Goal: Information Seeking & Learning: Understand process/instructions

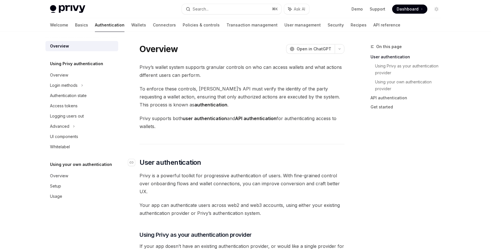
click at [187, 162] on span "User authentication" at bounding box center [170, 162] width 62 height 9
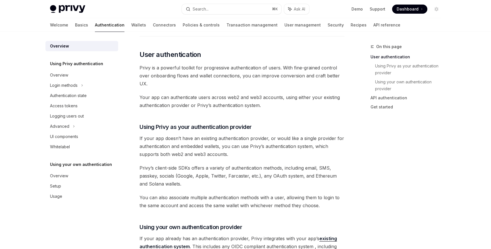
scroll to position [114, 0]
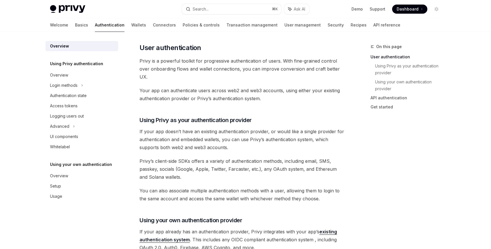
click at [209, 109] on div "Privy’s wallet system supports granular controls on who can access wallets and …" at bounding box center [241, 232] width 205 height 566
click at [202, 94] on span "Your app can authenticate users across web2 and web3 accounts, using either you…" at bounding box center [241, 94] width 205 height 16
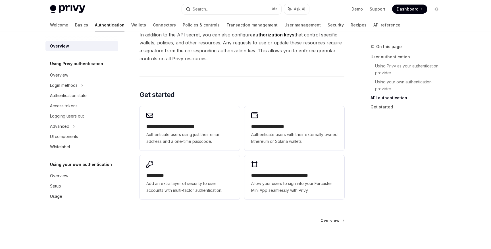
scroll to position [434, 0]
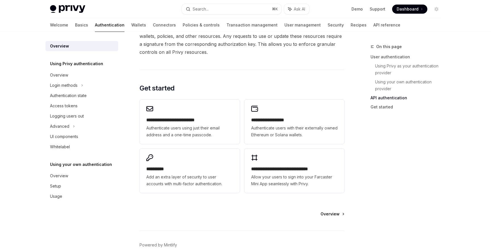
click at [332, 214] on span "Overview" at bounding box center [329, 214] width 19 height 6
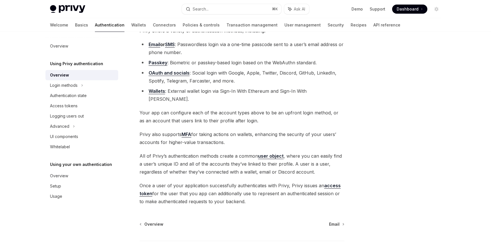
scroll to position [67, 0]
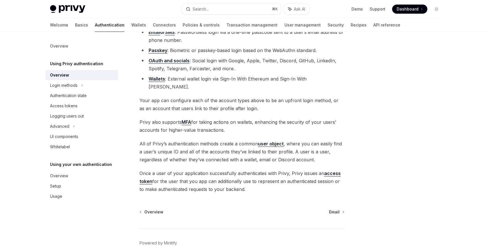
click at [335, 170] on link "access token" at bounding box center [239, 177] width 201 height 14
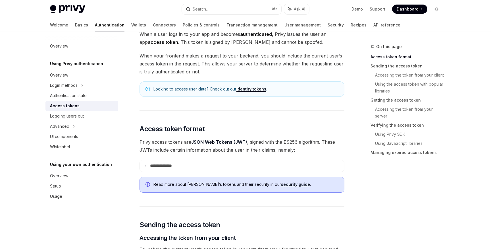
scroll to position [43, 0]
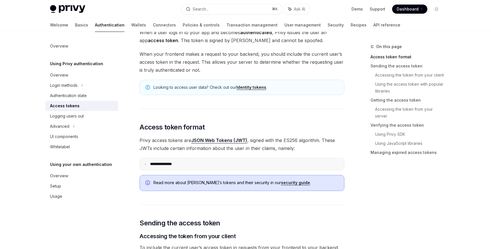
click at [146, 164] on icon at bounding box center [145, 163] width 3 height 3
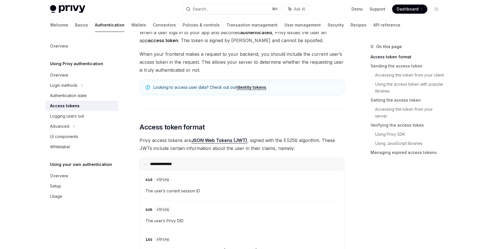
click at [146, 164] on icon at bounding box center [145, 163] width 3 height 3
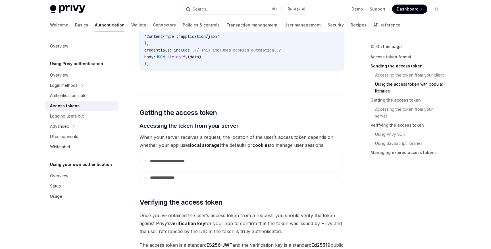
scroll to position [653, 0]
click at [190, 161] on p "**********" at bounding box center [173, 160] width 47 height 5
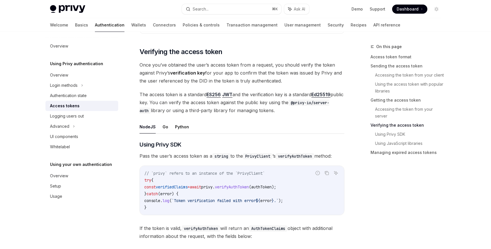
scroll to position [933, 0]
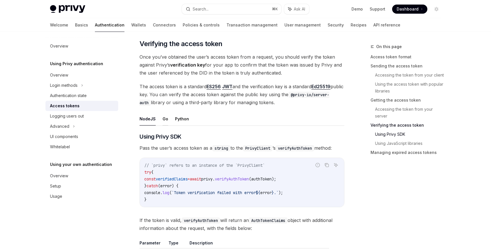
click at [163, 122] on button "Go" at bounding box center [165, 118] width 6 height 13
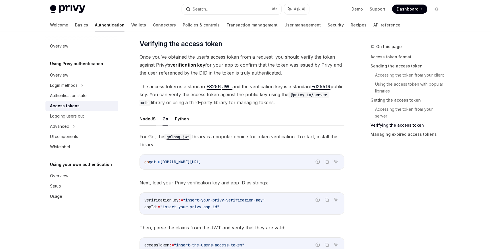
click at [145, 119] on button "NodeJS" at bounding box center [147, 118] width 16 height 13
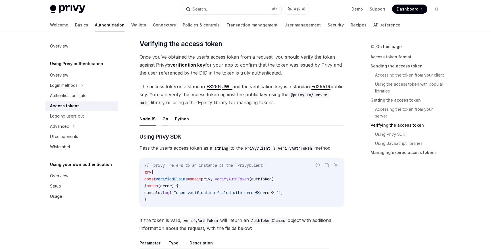
click at [164, 121] on button "Go" at bounding box center [165, 118] width 6 height 13
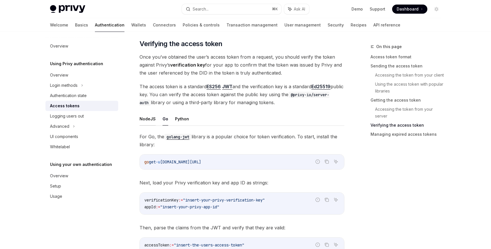
click at [149, 118] on button "NodeJS" at bounding box center [147, 118] width 16 height 13
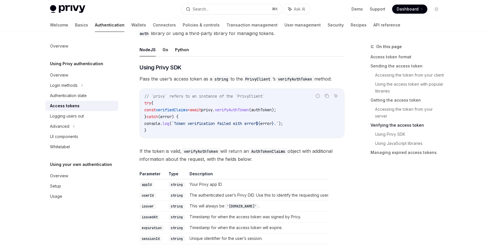
scroll to position [1000, 0]
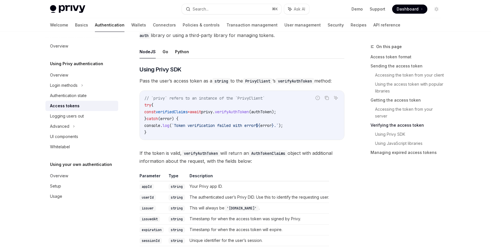
type textarea "*"
